Goal: Information Seeking & Learning: Find contact information

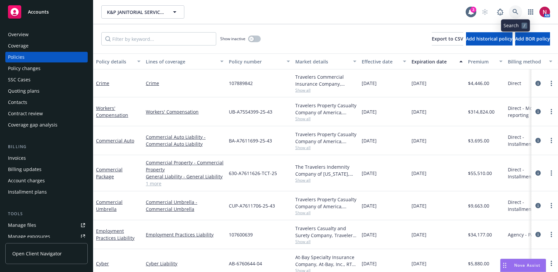
scroll to position [6, 0]
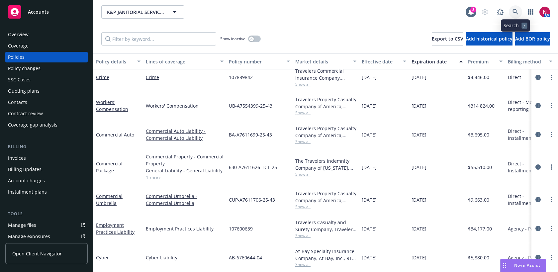
click at [515, 9] on icon at bounding box center [515, 12] width 6 height 6
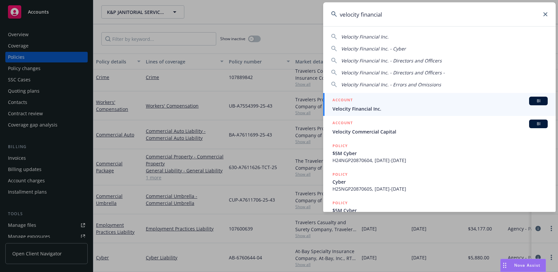
type input "velocity financial"
click at [439, 106] on span "Velocity Financial Inc." at bounding box center [439, 108] width 215 height 7
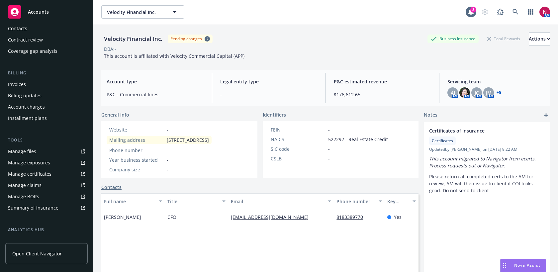
scroll to position [161, 0]
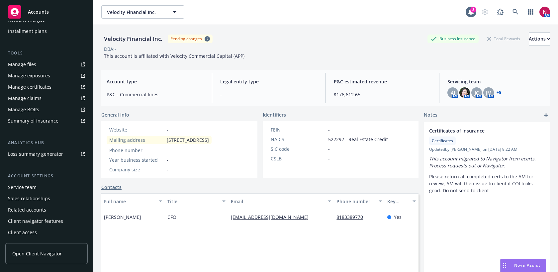
click at [33, 187] on div "Service team" at bounding box center [22, 187] width 29 height 11
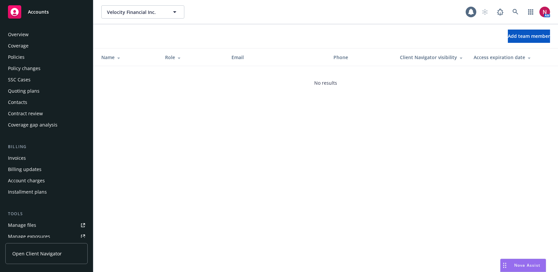
scroll to position [161, 0]
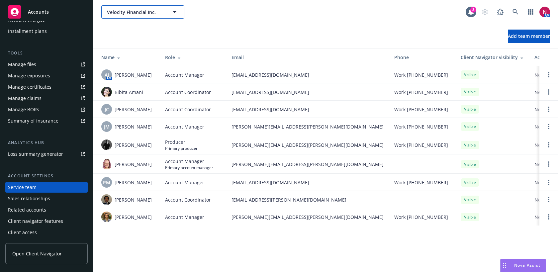
click at [159, 9] on span "Velocity Financial Inc." at bounding box center [135, 12] width 57 height 7
type input "global fitness"
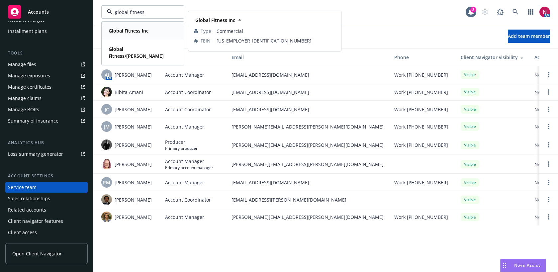
click at [141, 31] on strong "Global Fitness Inc" at bounding box center [129, 31] width 40 height 6
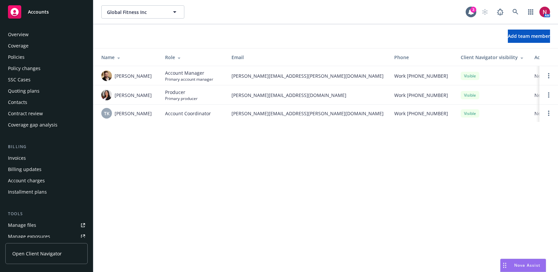
click at [43, 36] on div "Overview" at bounding box center [46, 34] width 77 height 11
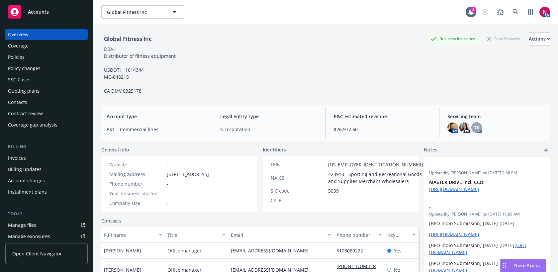
click at [24, 58] on div "Policies" at bounding box center [46, 57] width 77 height 11
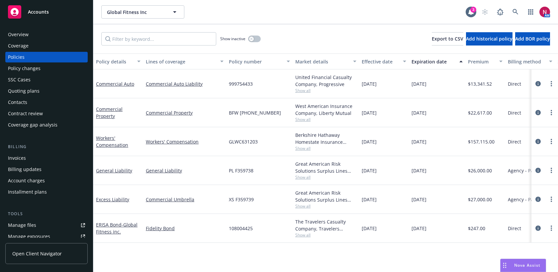
click at [39, 32] on div "Overview" at bounding box center [46, 34] width 77 height 11
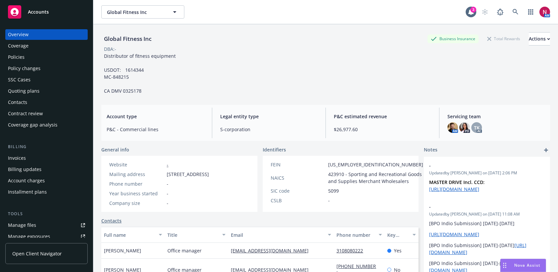
click at [18, 60] on div "Policies" at bounding box center [16, 57] width 17 height 11
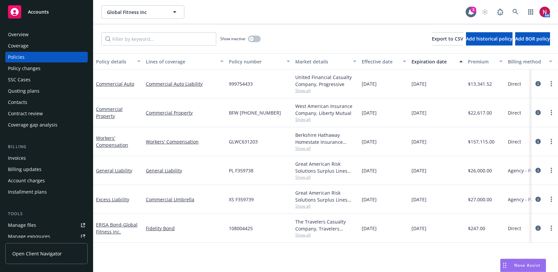
click at [20, 91] on div "Quoting plans" at bounding box center [24, 91] width 32 height 11
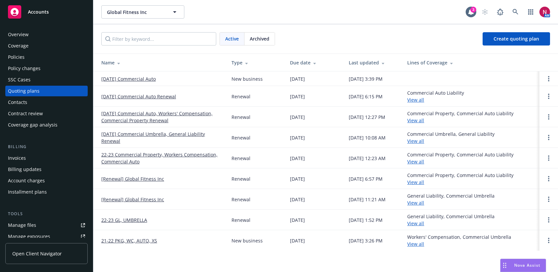
click at [16, 53] on div "Policies" at bounding box center [16, 57] width 17 height 11
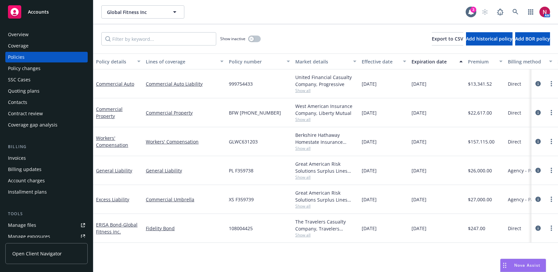
click at [39, 90] on div "Quoting plans" at bounding box center [46, 91] width 77 height 11
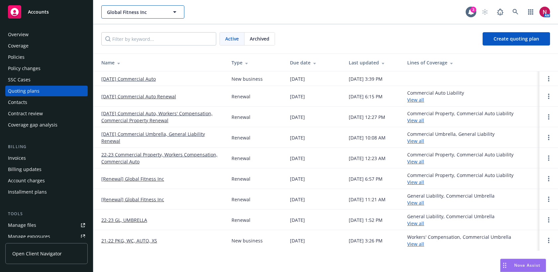
click at [150, 12] on span "Global Fitness Inc" at bounding box center [135, 12] width 57 height 7
type input "millen"
click at [515, 11] on icon at bounding box center [515, 12] width 6 height 6
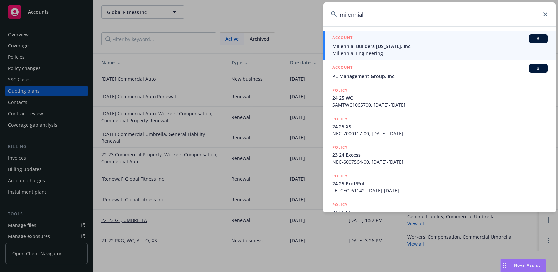
type input "milennial"
click at [448, 48] on span "Millennial Builders [US_STATE], Inc." at bounding box center [439, 46] width 215 height 7
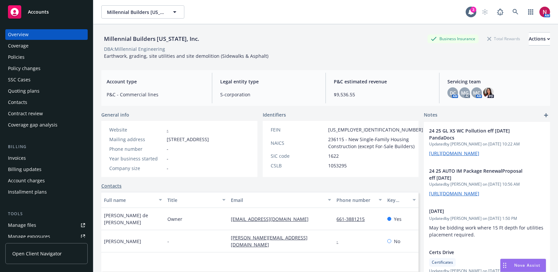
click at [45, 54] on div "Policies" at bounding box center [46, 57] width 77 height 11
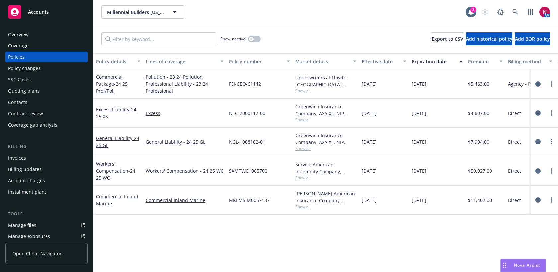
click at [258, 34] on div "Show inactive" at bounding box center [240, 38] width 40 height 13
click at [254, 38] on button "button" at bounding box center [254, 39] width 13 height 7
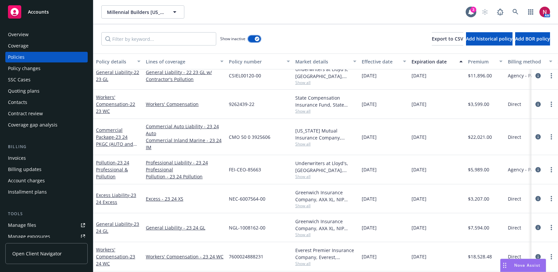
scroll to position [224, 0]
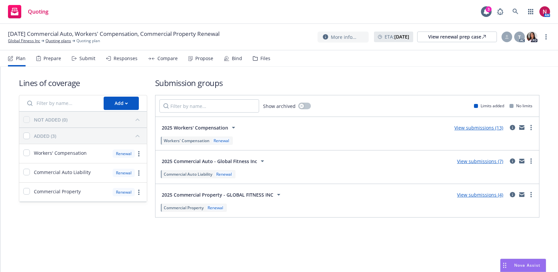
click at [116, 58] on div "Responses" at bounding box center [126, 58] width 24 height 5
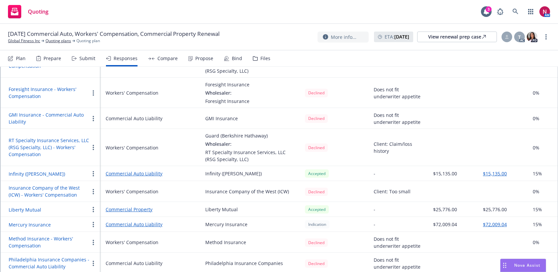
scroll to position [399, 0]
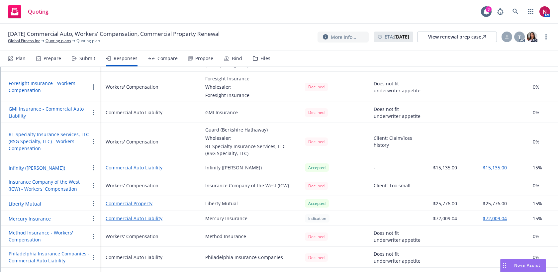
click at [16, 164] on button "Infinity ([PERSON_NAME])" at bounding box center [37, 167] width 56 height 7
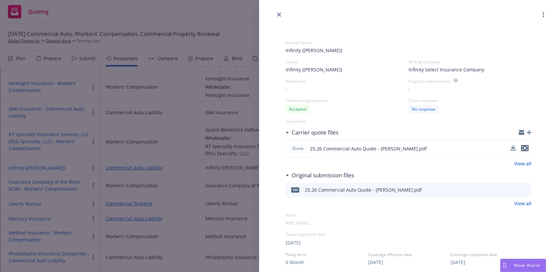
click at [524, 148] on icon "preview file" at bounding box center [524, 148] width 6 height 5
click at [180, 19] on div "Display Name Infinity (Kemper) Carrier Infinity (Kemper) Writing company Infini…" at bounding box center [279, 136] width 558 height 272
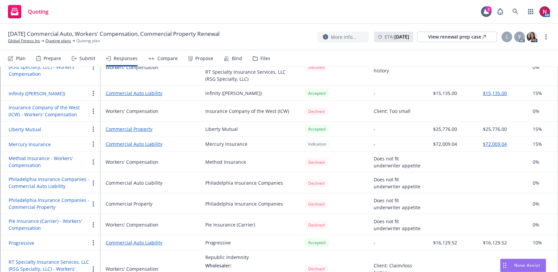
scroll to position [450, 0]
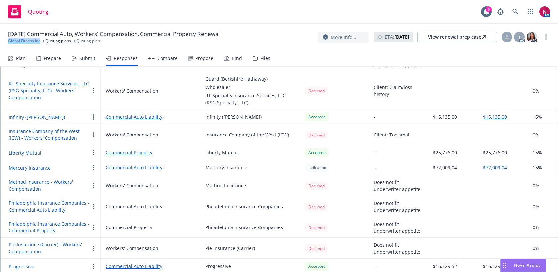
click at [24, 43] on link "Global Fitness Inc" at bounding box center [24, 41] width 32 height 6
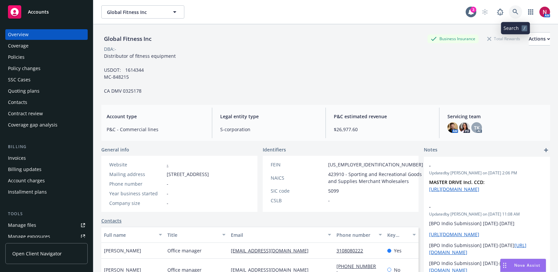
click at [513, 12] on icon at bounding box center [515, 12] width 6 height 6
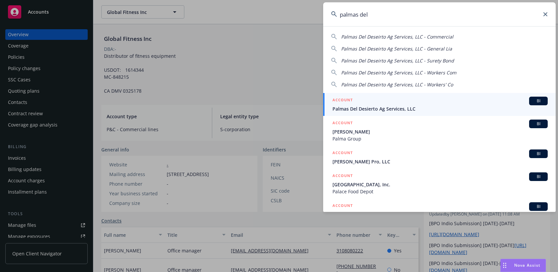
type input "palmas del"
click at [412, 104] on div "ACCOUNT BI" at bounding box center [439, 101] width 215 height 9
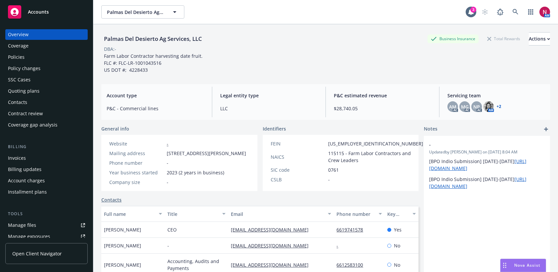
click at [32, 57] on div "Policies" at bounding box center [46, 57] width 77 height 11
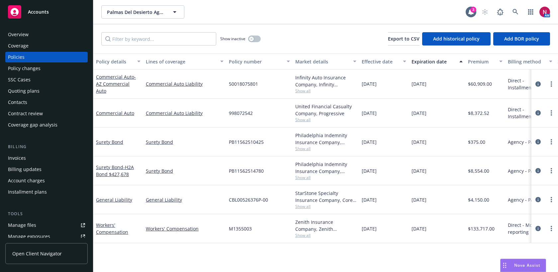
click at [246, 41] on div "Show inactive" at bounding box center [240, 38] width 40 height 13
click at [253, 39] on div "button" at bounding box center [251, 39] width 5 height 5
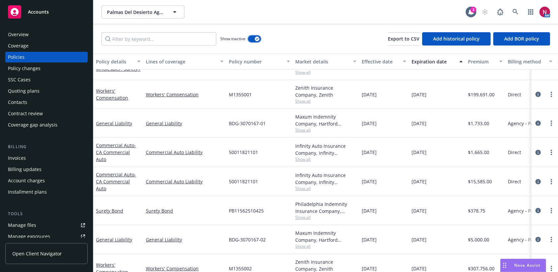
scroll to position [105, 0]
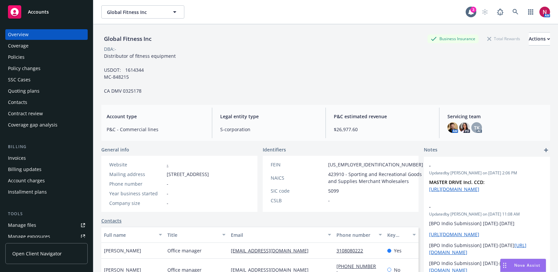
click at [34, 55] on div "Policies" at bounding box center [46, 57] width 77 height 11
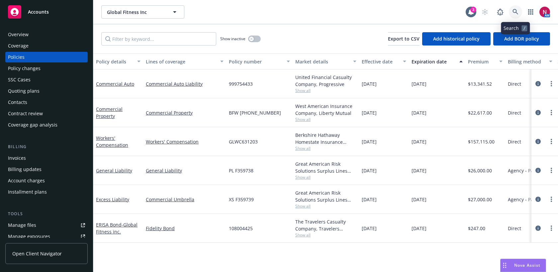
click at [518, 9] on icon at bounding box center [515, 12] width 6 height 6
click at [115, 83] on link "Commercial Auto" at bounding box center [115, 84] width 38 height 6
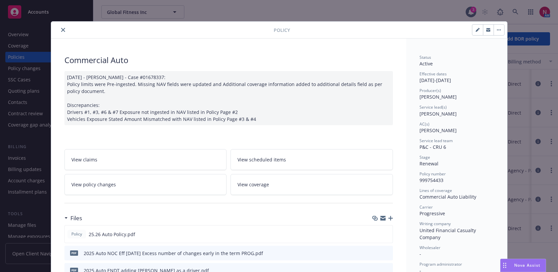
click at [65, 28] on button "close" at bounding box center [63, 30] width 8 height 8
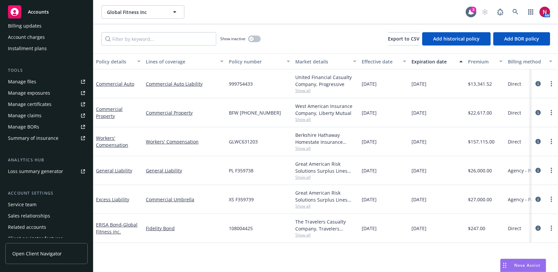
scroll to position [161, 0]
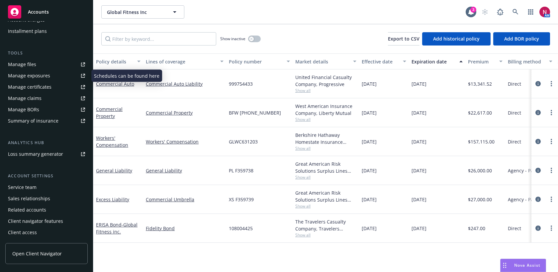
click at [23, 76] on div "Manage exposures" at bounding box center [29, 75] width 42 height 11
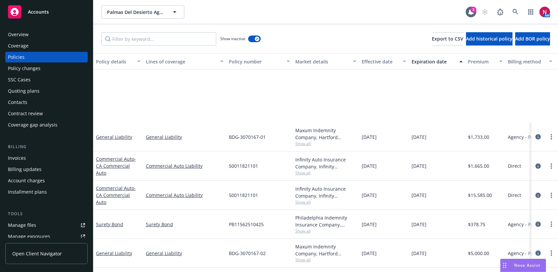
scroll to position [105, 0]
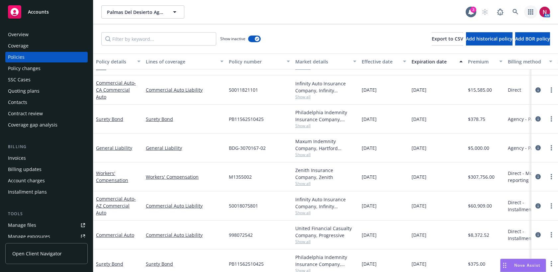
click at [532, 11] on icon "button" at bounding box center [530, 11] width 5 height 5
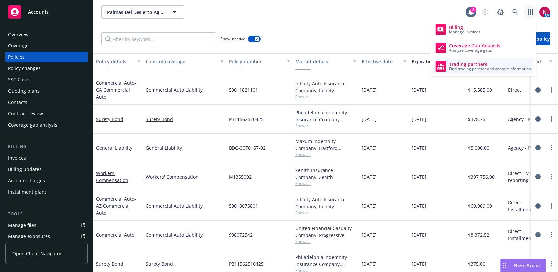
click at [471, 67] on span "Find trading partner and contact information" at bounding box center [490, 69] width 82 height 4
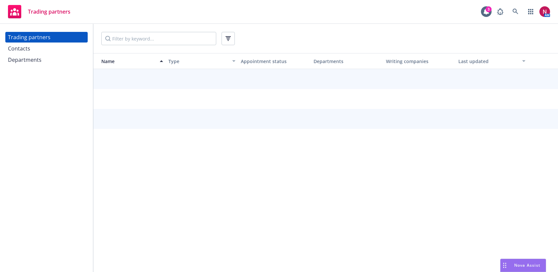
click at [27, 49] on div "Contacts" at bounding box center [19, 48] width 22 height 11
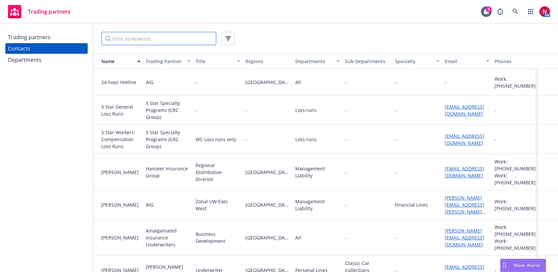
click at [138, 39] on input "Filter by keyword..." at bounding box center [158, 38] width 115 height 13
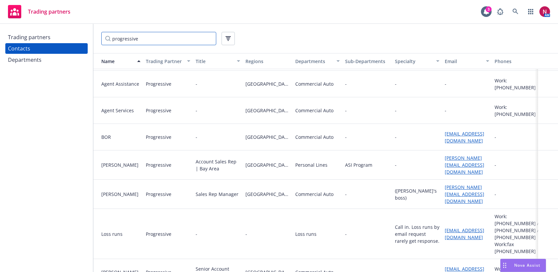
scroll to position [29, 0]
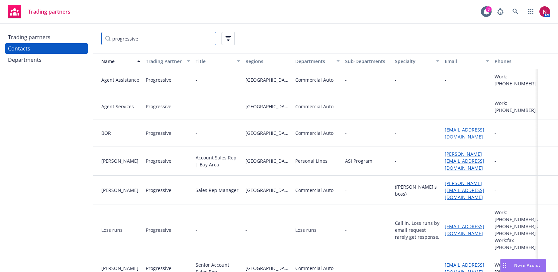
type input "progressive"
drag, startPoint x: 100, startPoint y: 188, endPoint x: 128, endPoint y: 189, distance: 28.6
click at [128, 189] on div "[PERSON_NAME]" at bounding box center [118, 190] width 44 height 7
copy div "[PERSON_NAME]"
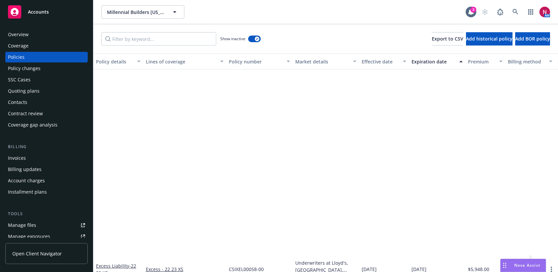
scroll to position [224, 0]
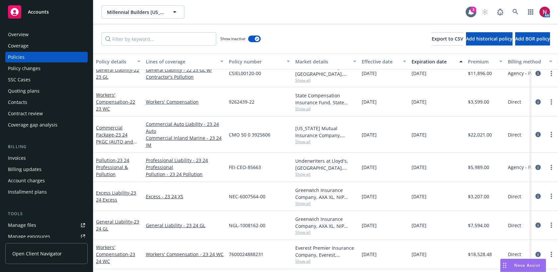
click at [39, 33] on div "Overview" at bounding box center [46, 34] width 77 height 11
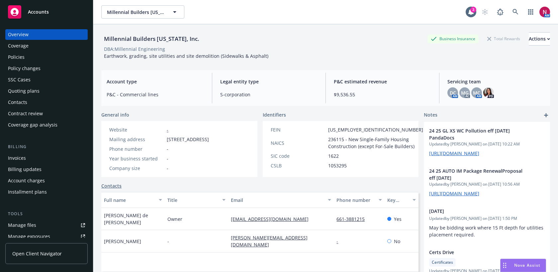
click at [21, 54] on div "Policies" at bounding box center [16, 57] width 17 height 11
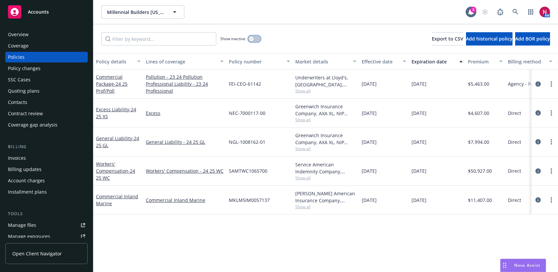
click at [250, 39] on icon "button" at bounding box center [251, 39] width 2 height 2
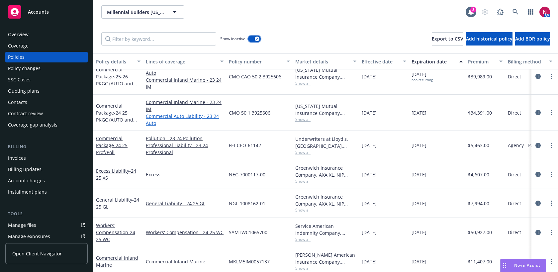
scroll to position [416, 0]
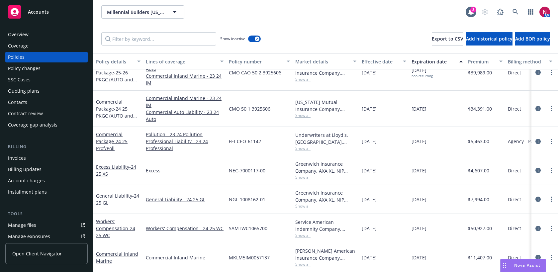
click at [305, 264] on span "Show all" at bounding box center [325, 264] width 61 height 6
click at [310, 142] on div "Underwriters at Lloyd's, [GEOGRAPHIC_DATA], Lloyd's of [GEOGRAPHIC_DATA], NIP G…" at bounding box center [325, 138] width 61 height 14
click at [116, 109] on span "- 24 25 PKGC (AUTO and Inland Marine)" at bounding box center [116, 116] width 41 height 20
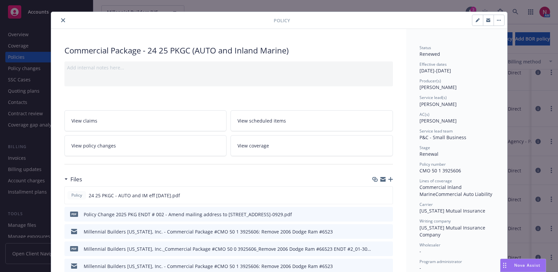
scroll to position [11, 0]
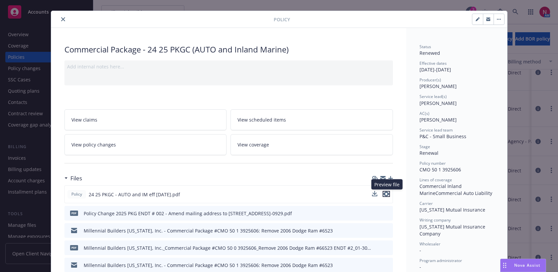
click at [386, 192] on icon "preview file" at bounding box center [386, 194] width 6 height 5
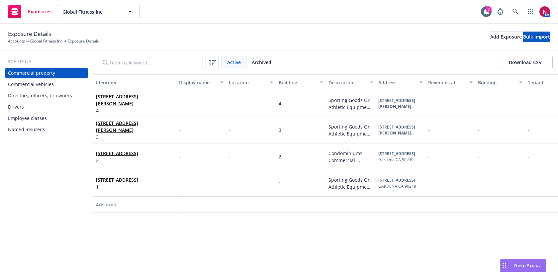
click at [36, 108] on div "Drivers" at bounding box center [46, 107] width 77 height 11
